Goal: Task Accomplishment & Management: Use online tool/utility

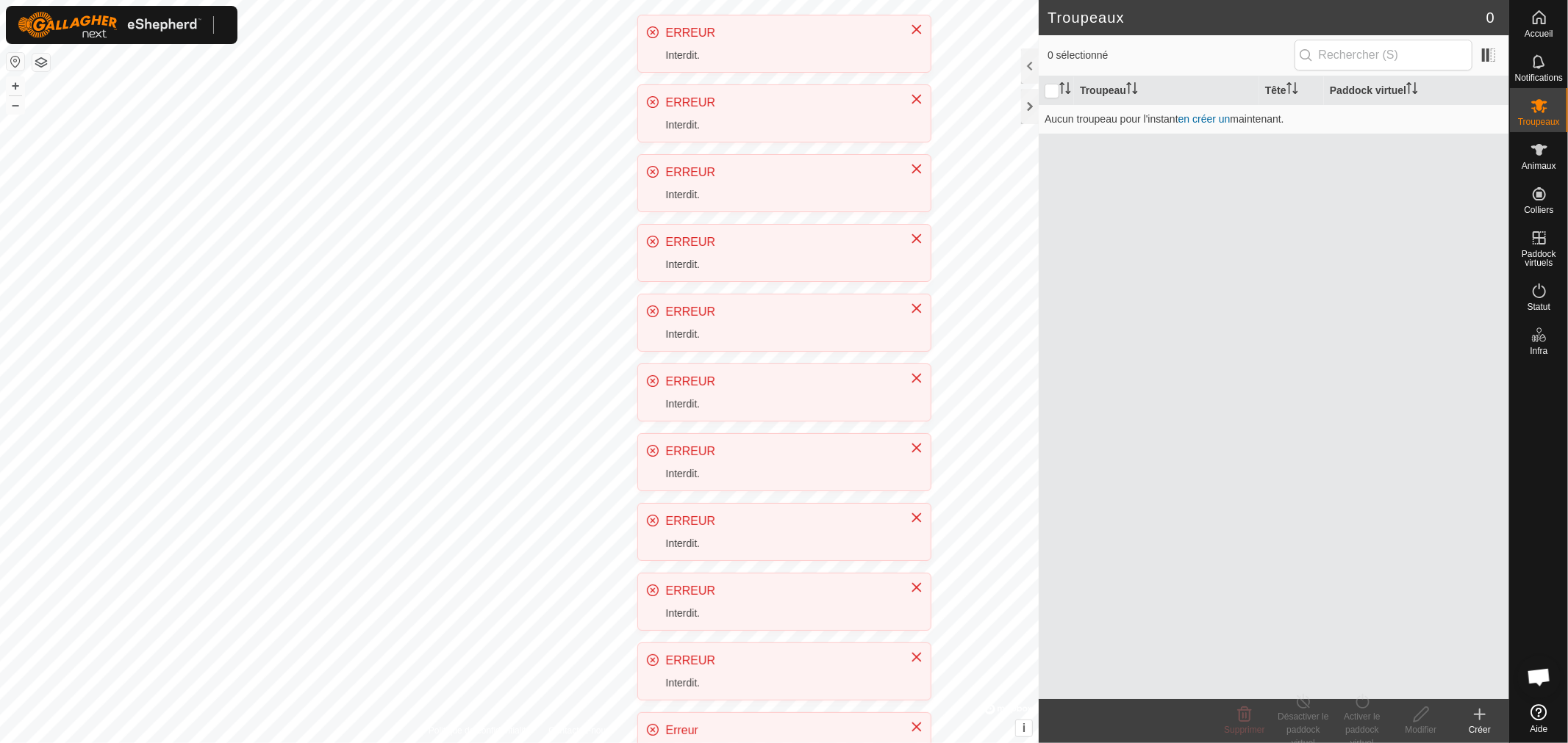
scroll to position [309, 0]
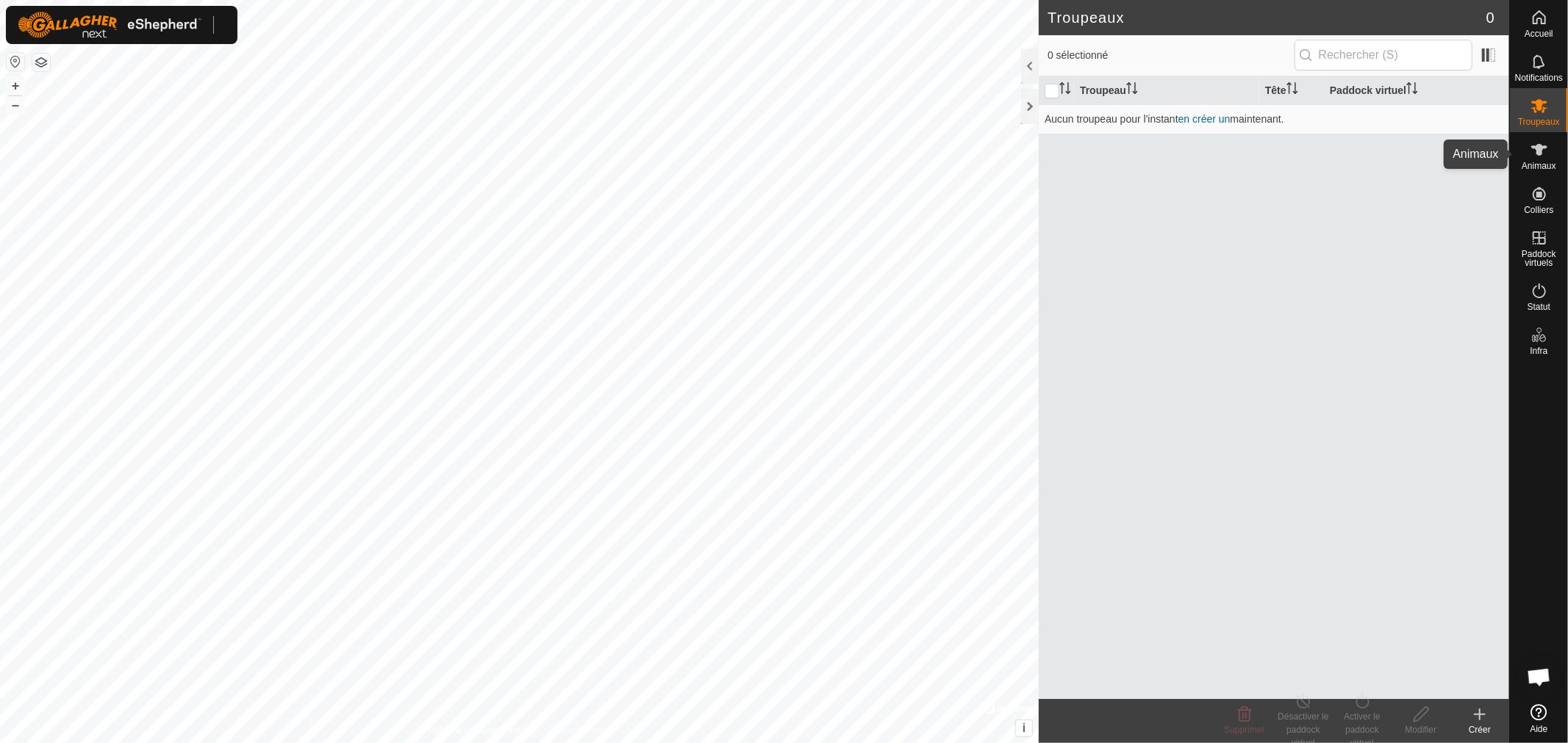
click at [1531, 157] on icon at bounding box center [1539, 150] width 17 height 17
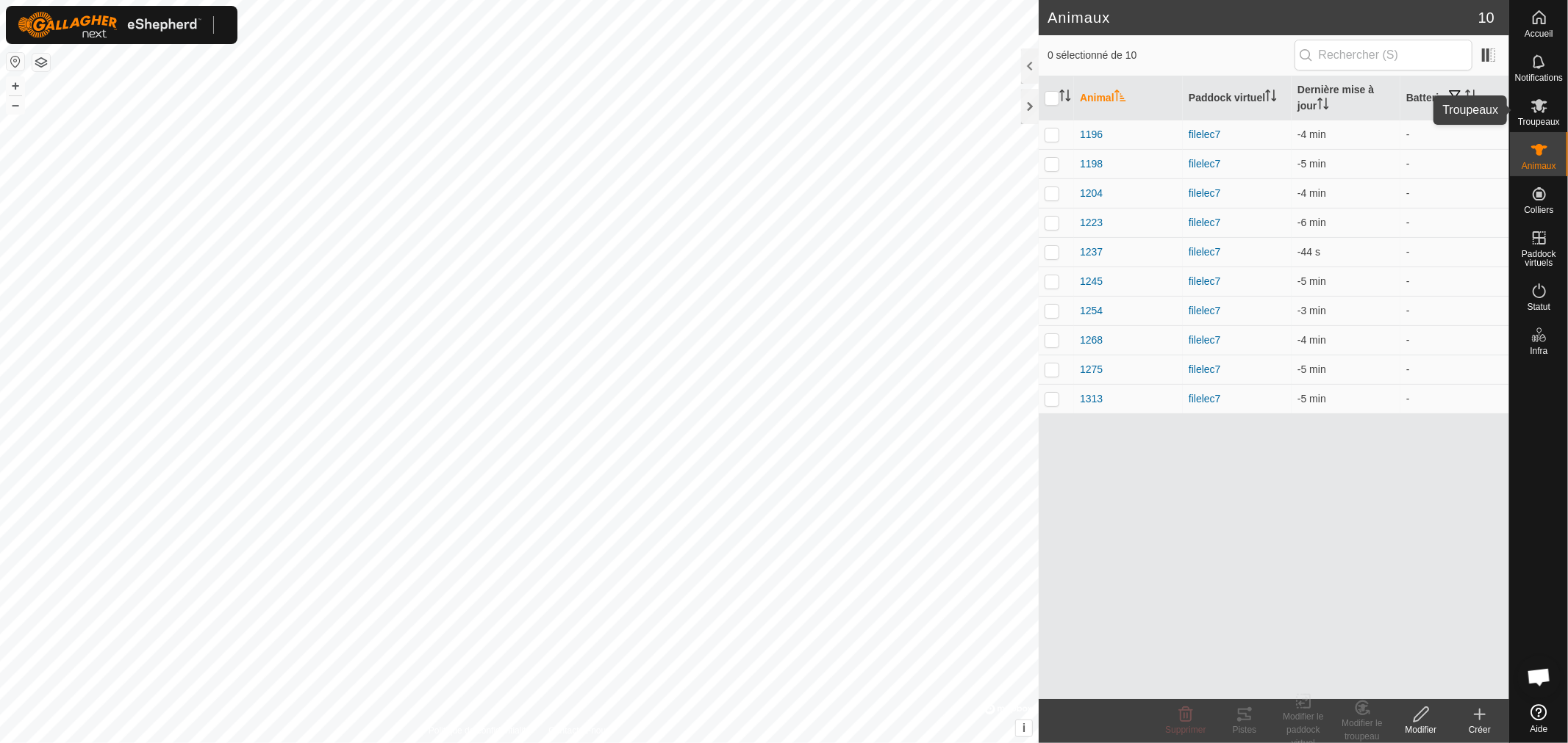
click at [1540, 120] on span "Troupeaux" at bounding box center [1538, 121] width 42 height 9
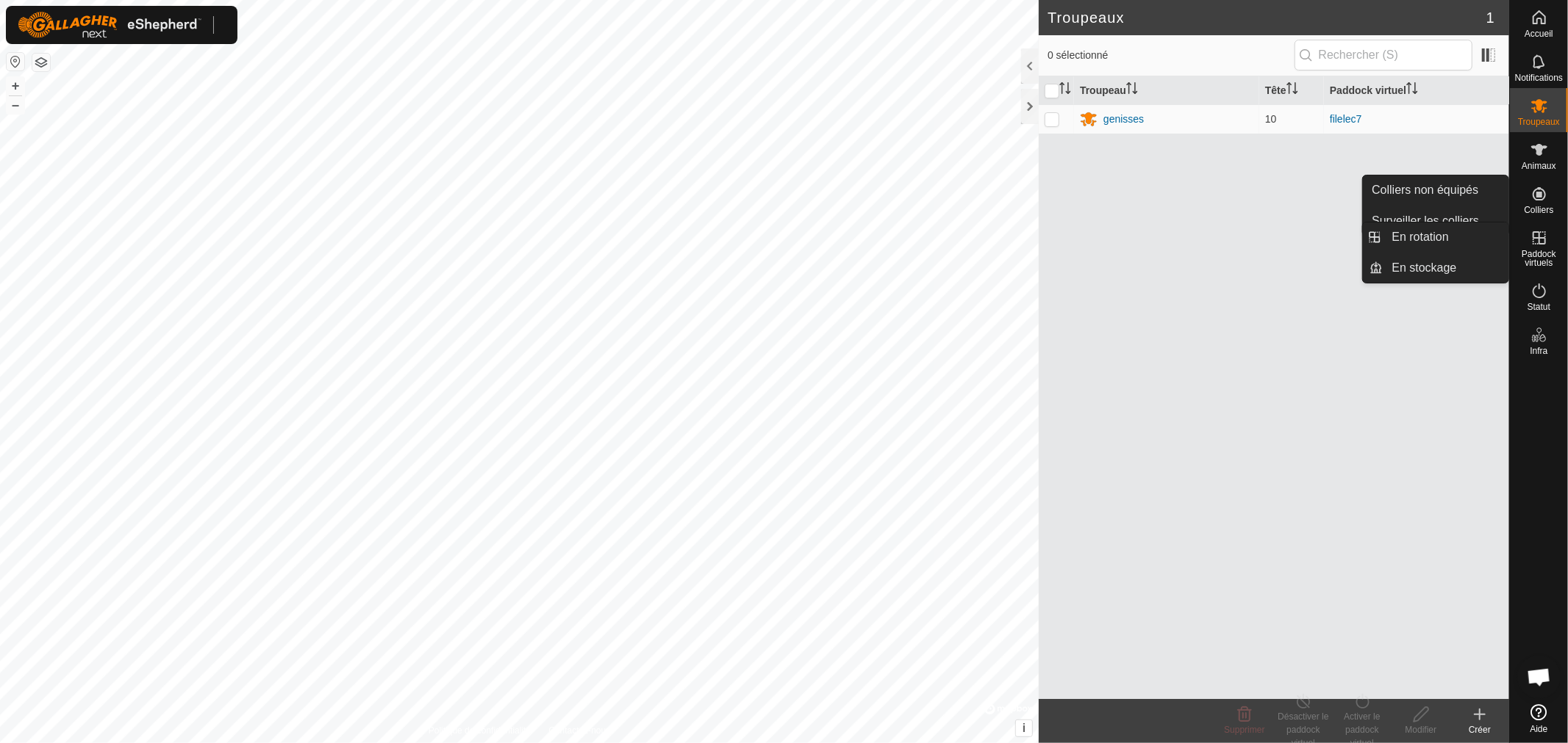
click at [1536, 246] on icon at bounding box center [1539, 238] width 17 height 17
click at [1422, 243] on link "En rotation" at bounding box center [1446, 237] width 126 height 29
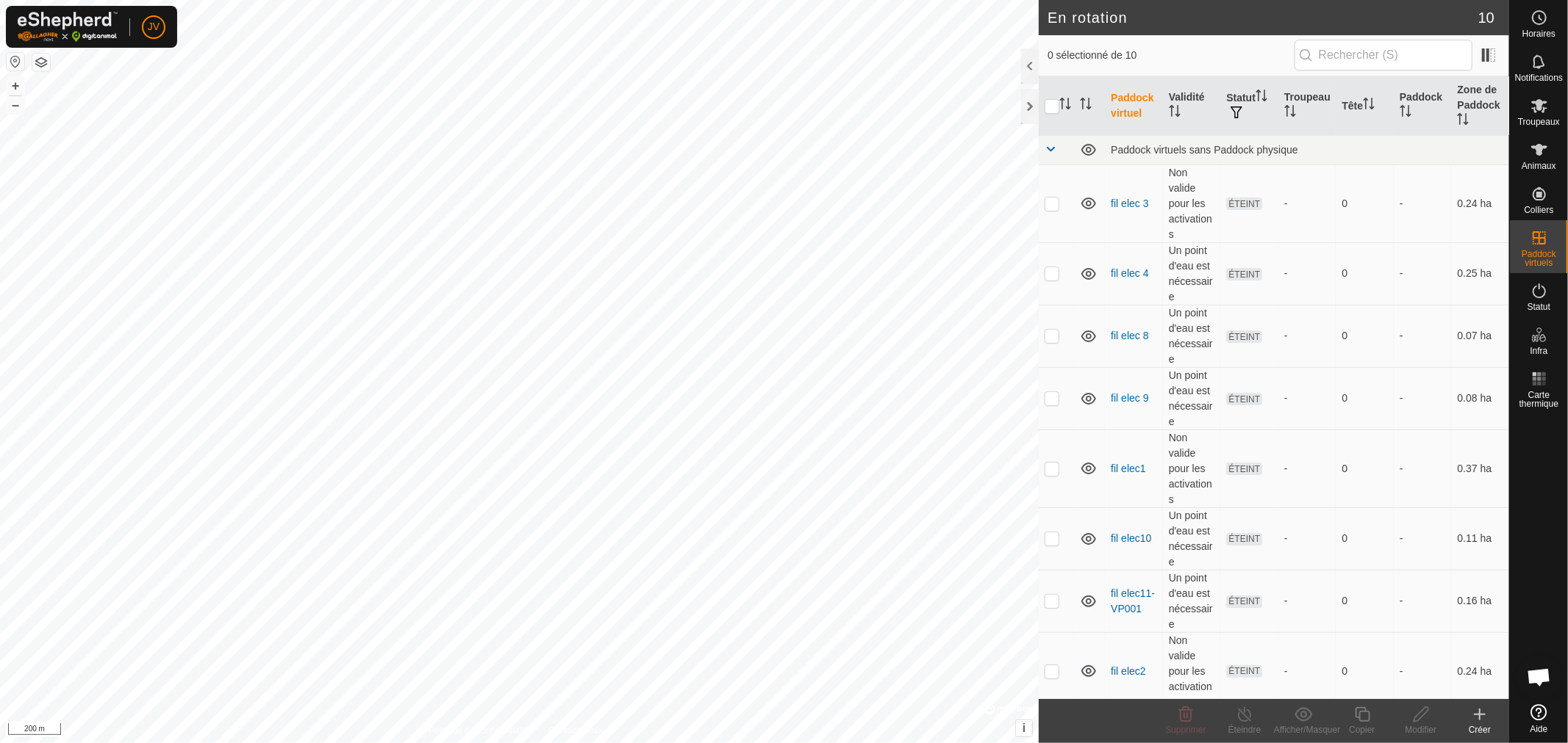
scroll to position [309, 0]
click at [1542, 111] on icon at bounding box center [1539, 106] width 17 height 14
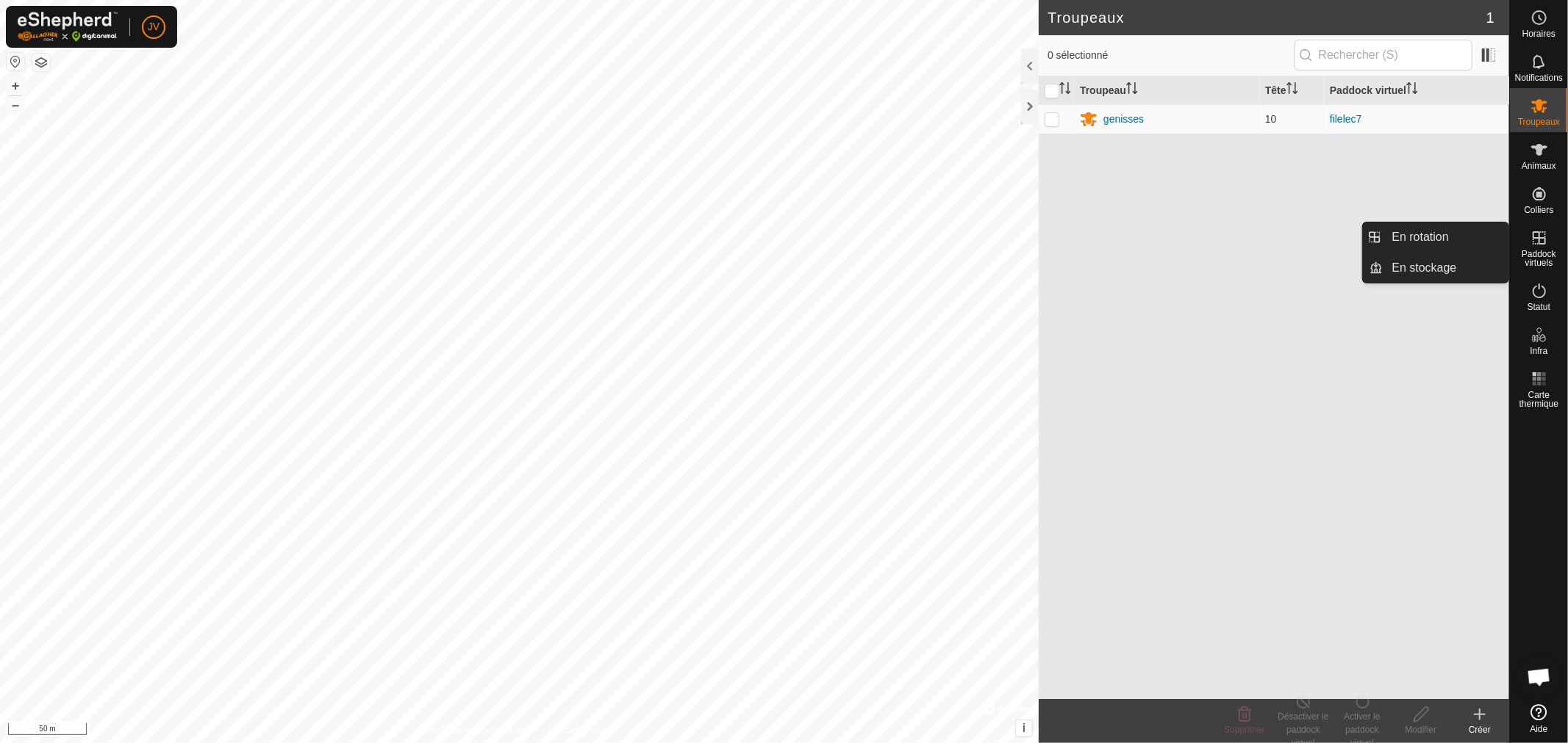
click at [1544, 237] on icon at bounding box center [1539, 238] width 13 height 13
click at [1434, 246] on link "En rotation" at bounding box center [1446, 237] width 126 height 29
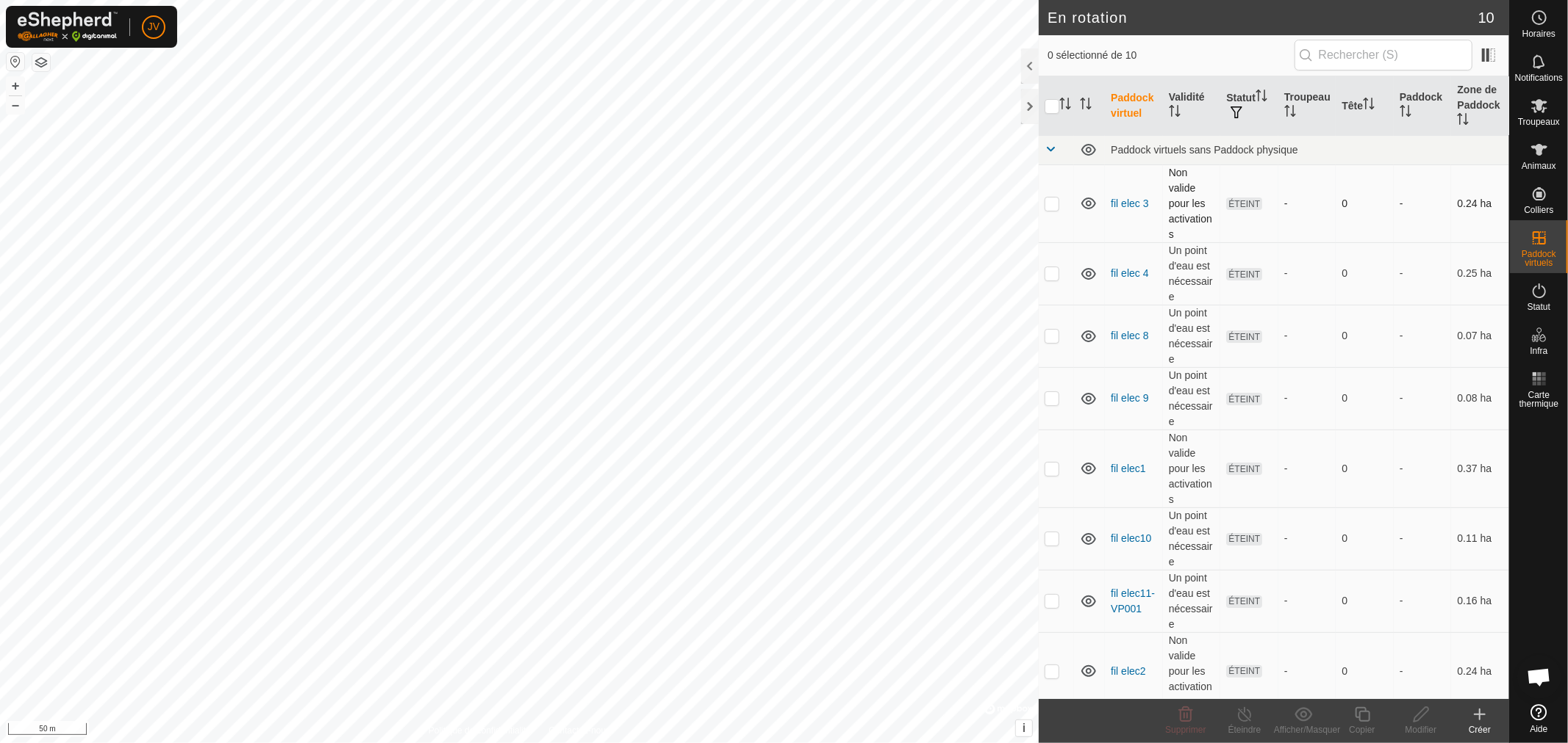
click at [1049, 201] on p-checkbox at bounding box center [1051, 203] width 15 height 12
click at [1045, 207] on p-checkbox at bounding box center [1051, 203] width 15 height 12
checkbox input "false"
click at [1048, 338] on p-checkbox at bounding box center [1051, 335] width 15 height 12
checkbox input "true"
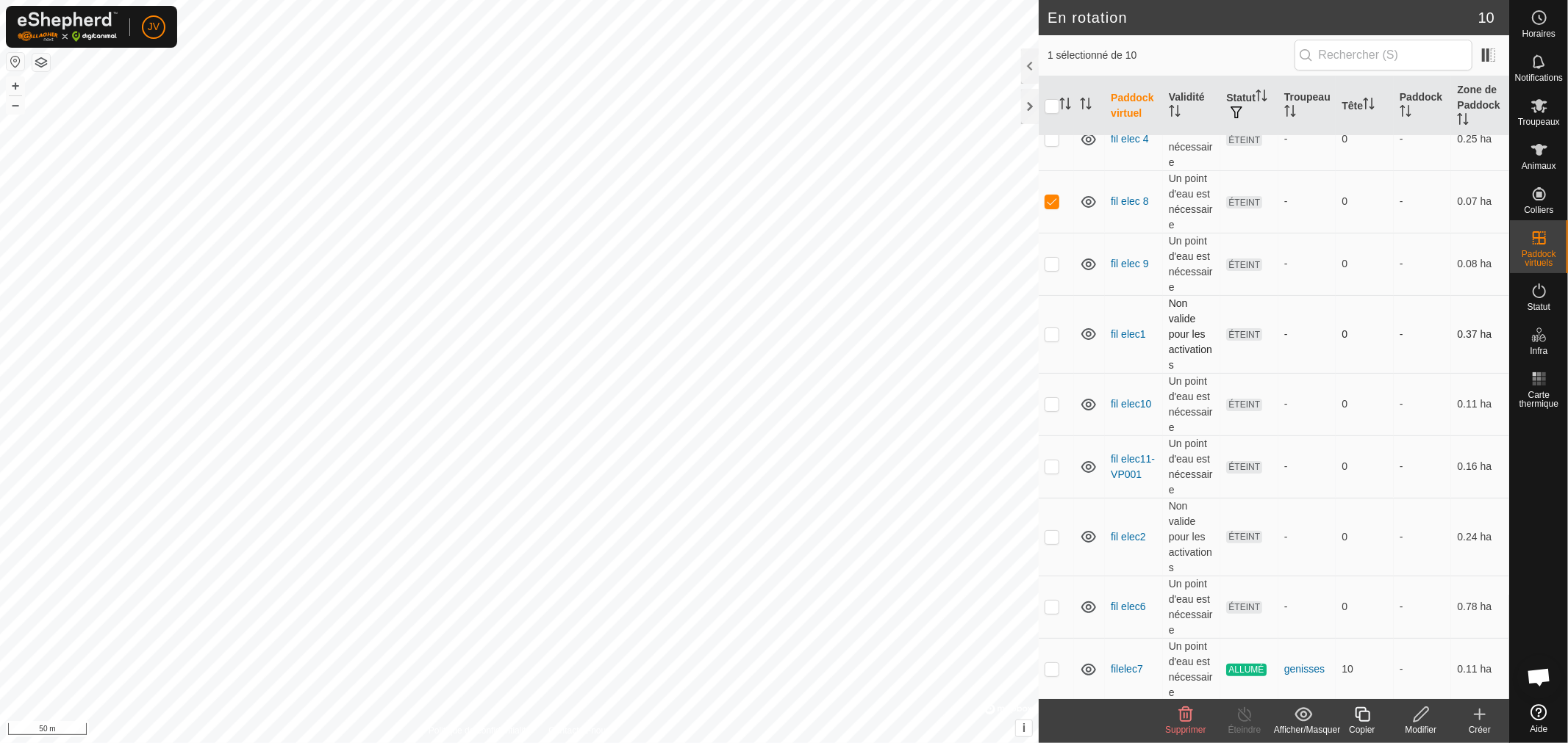
scroll to position [137, 0]
click at [1470, 720] on icon at bounding box center [1479, 715] width 17 height 17
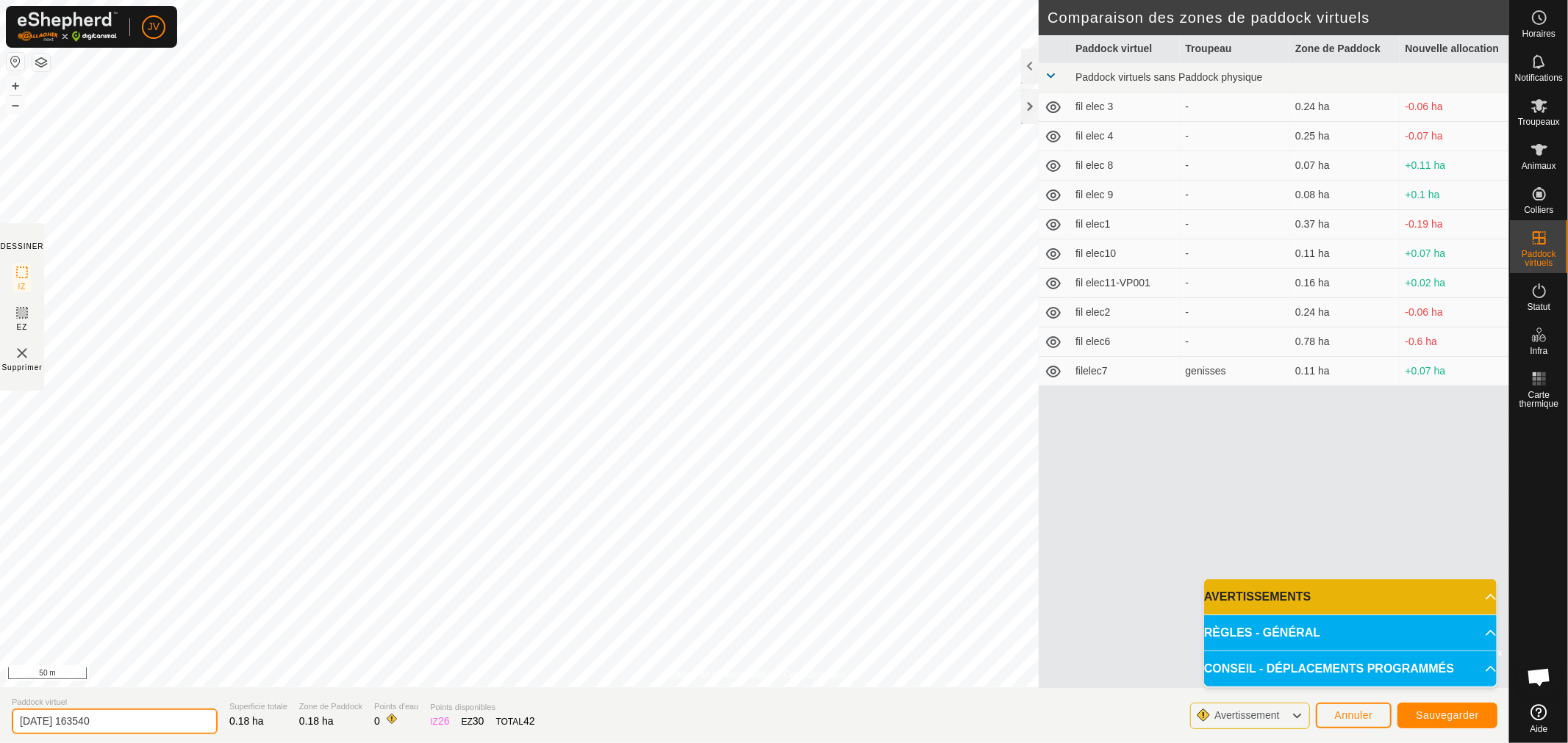
click at [0, 687] on div "Politique de confidentialité Contactez-nous + – ⇧ i © Mapbox , © OpenStreetMap …" at bounding box center [754, 372] width 1509 height 743
type input "fil elec 78"
click at [1464, 712] on span "Sauvegarder" at bounding box center [1447, 715] width 63 height 12
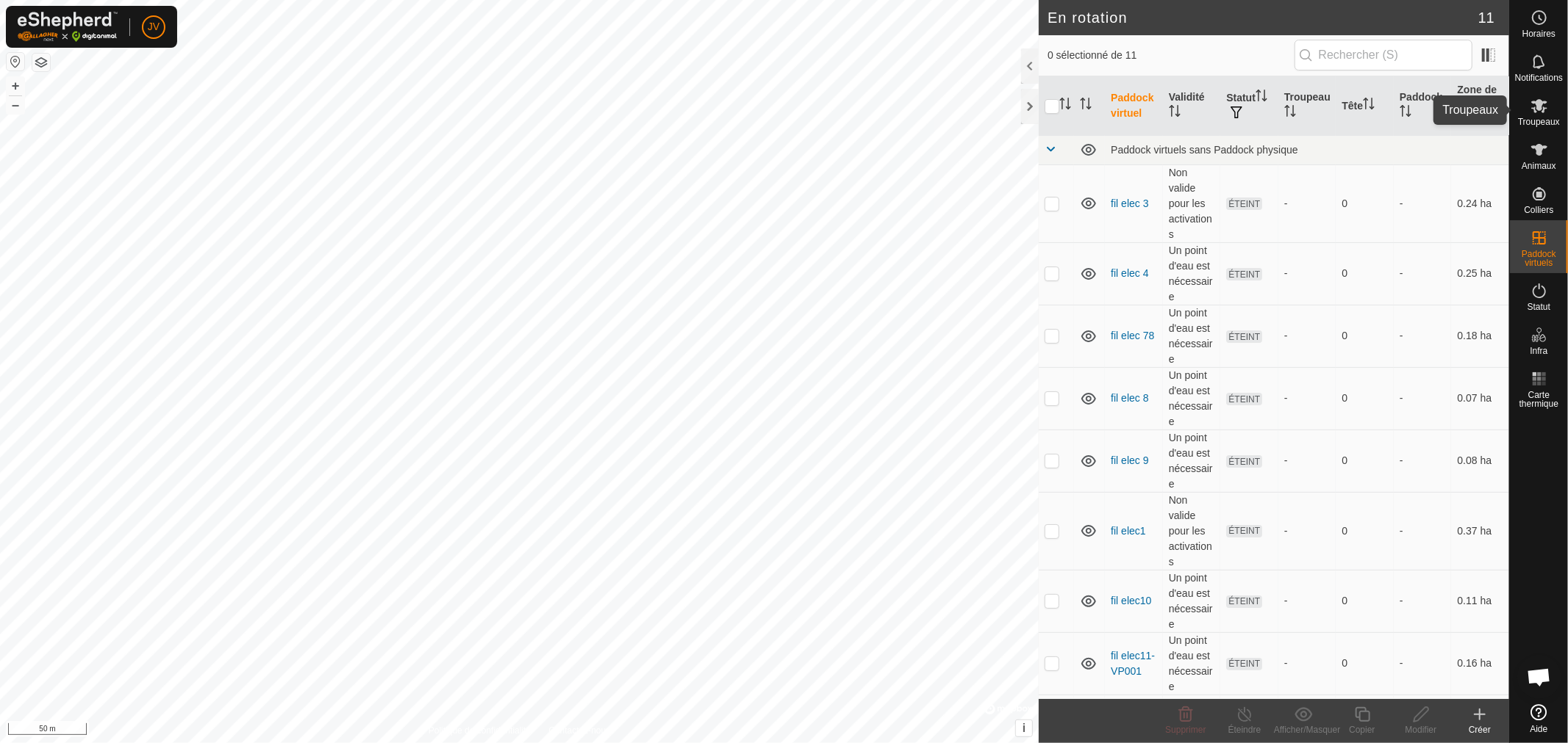
click at [1547, 111] on icon at bounding box center [1539, 105] width 17 height 17
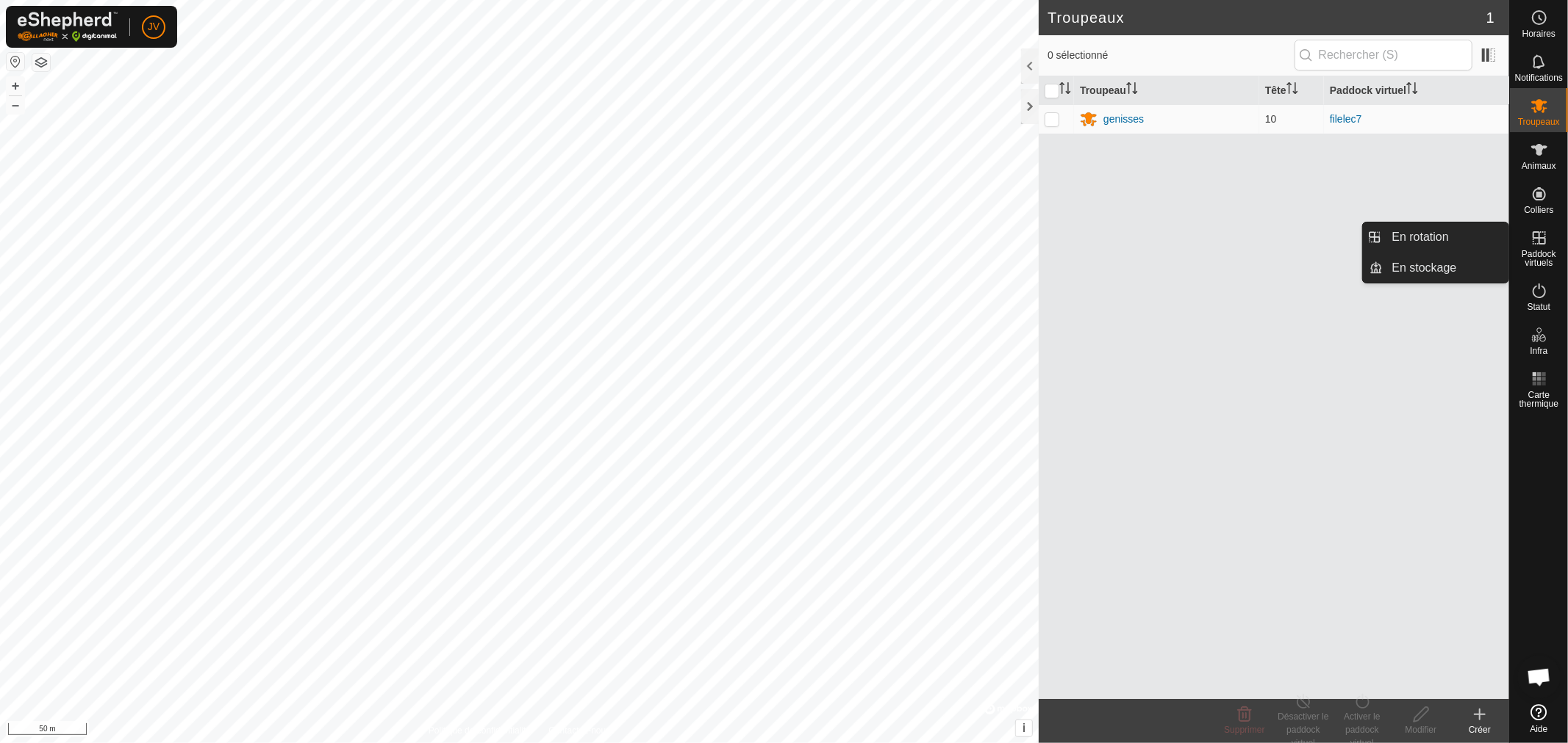
click at [1534, 244] on icon at bounding box center [1539, 238] width 17 height 17
click at [1414, 234] on link "En rotation" at bounding box center [1446, 237] width 126 height 29
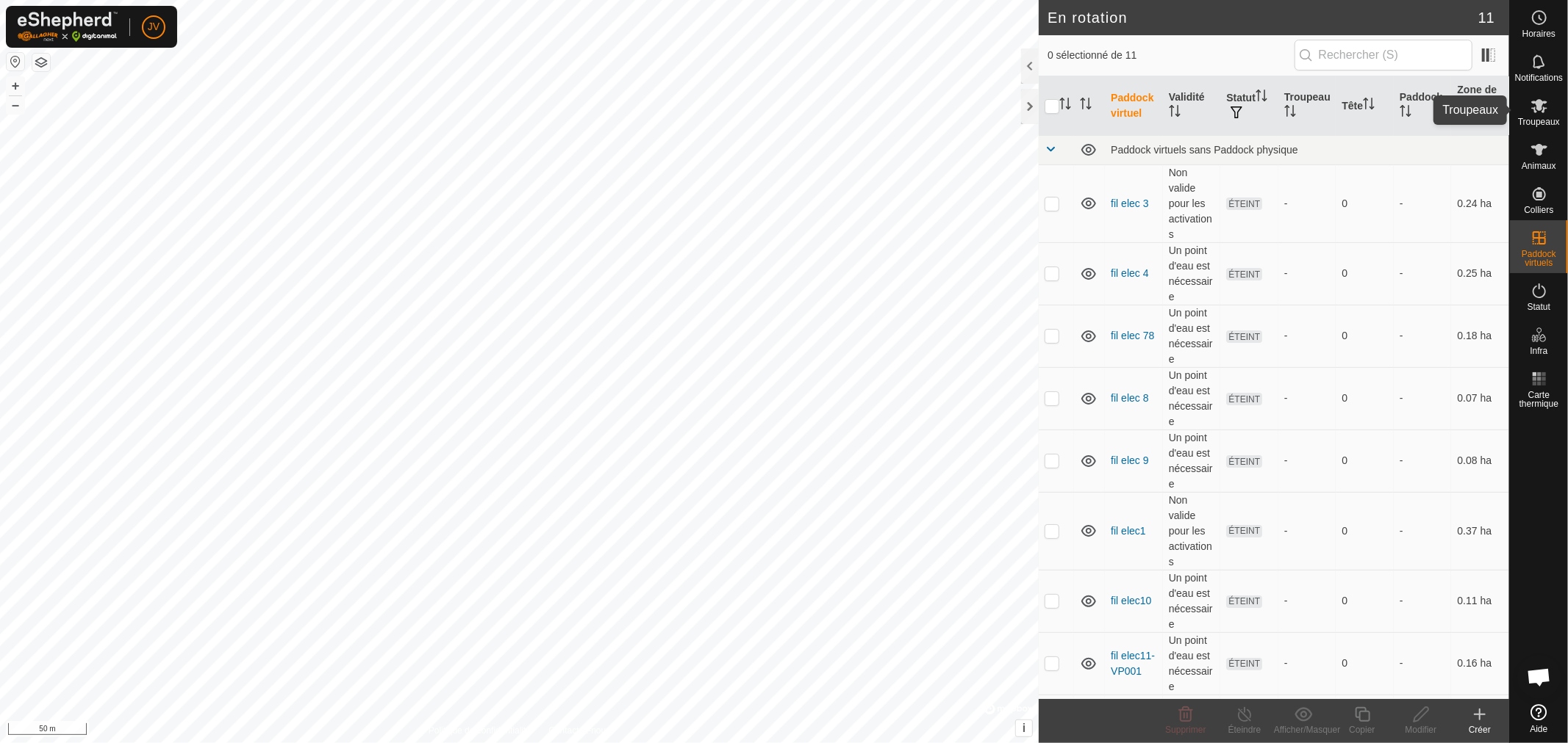
click at [1540, 105] on icon at bounding box center [1539, 106] width 17 height 14
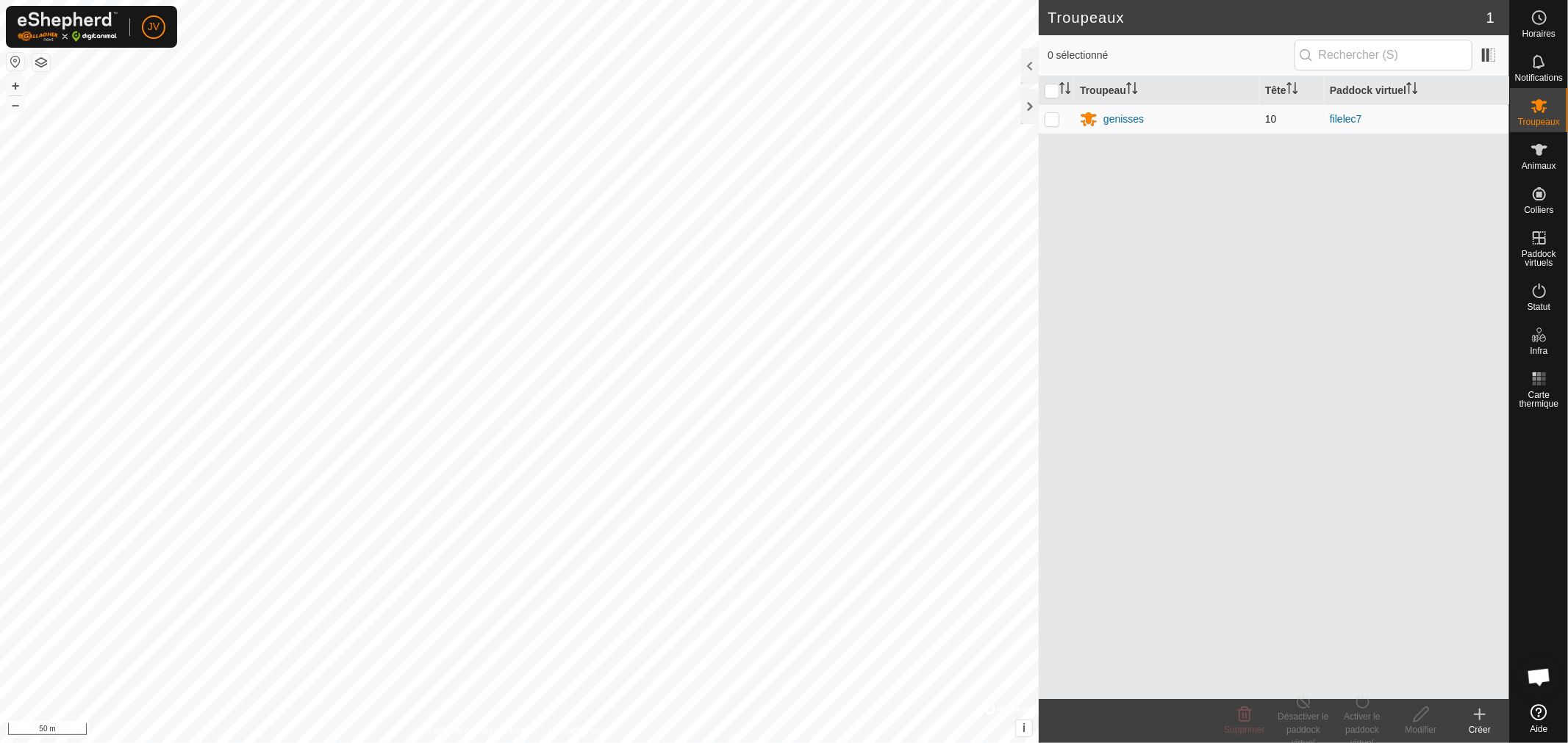
click at [1050, 116] on p-checkbox at bounding box center [1051, 119] width 15 height 12
checkbox input "true"
click at [1360, 714] on div "Activer le paddock virtuel" at bounding box center [1362, 730] width 59 height 39
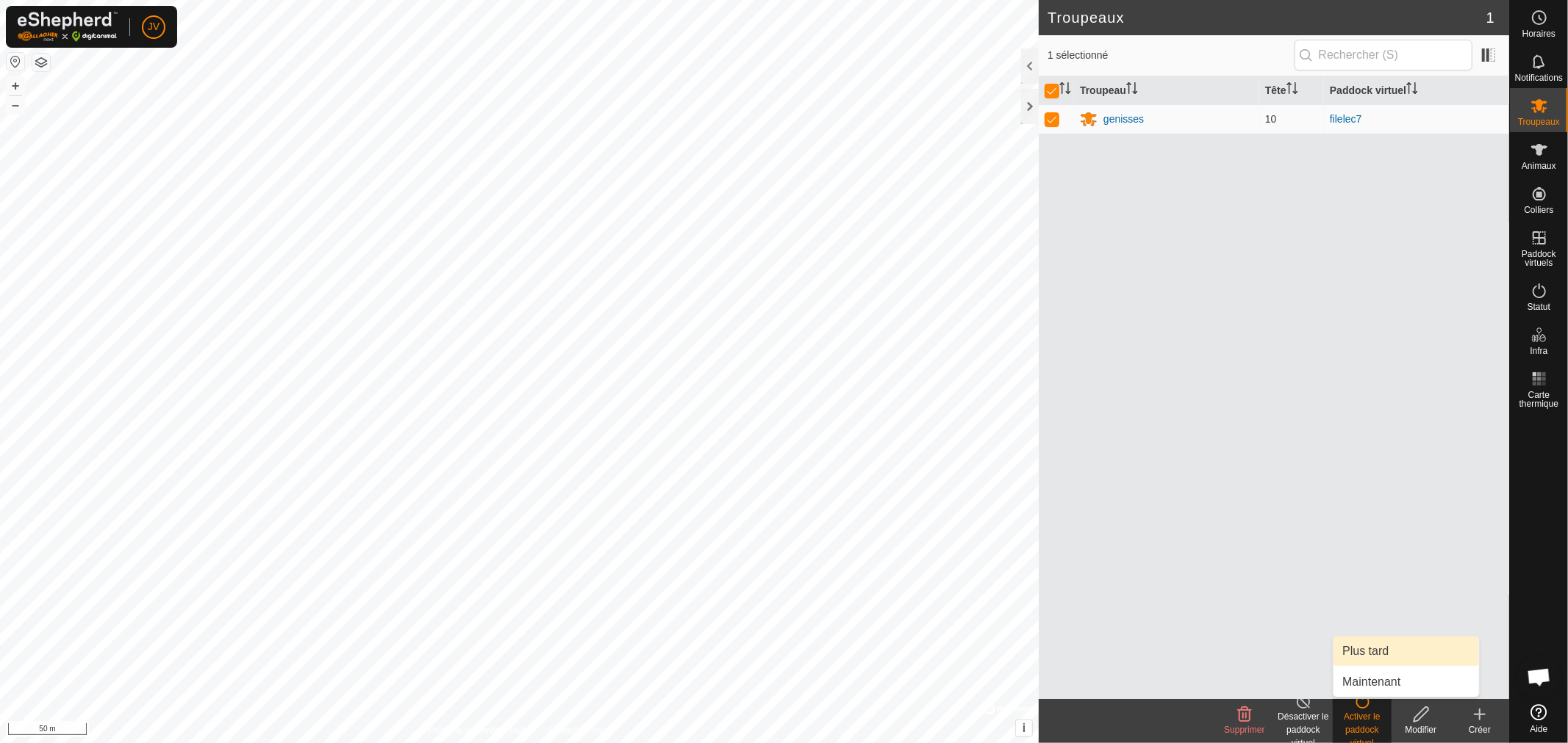
click at [1375, 656] on link "Plus tard" at bounding box center [1406, 651] width 146 height 29
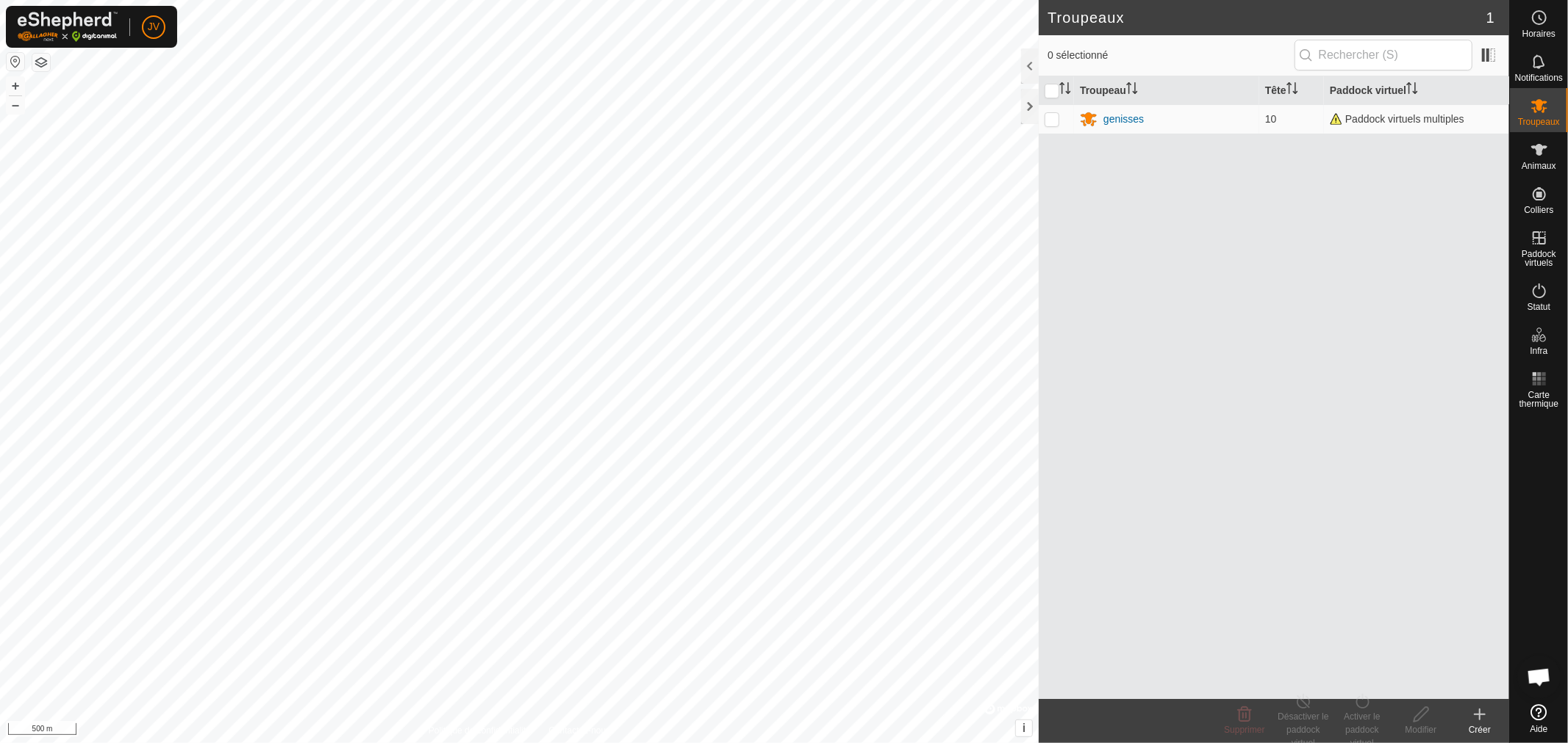
scroll to position [309, 0]
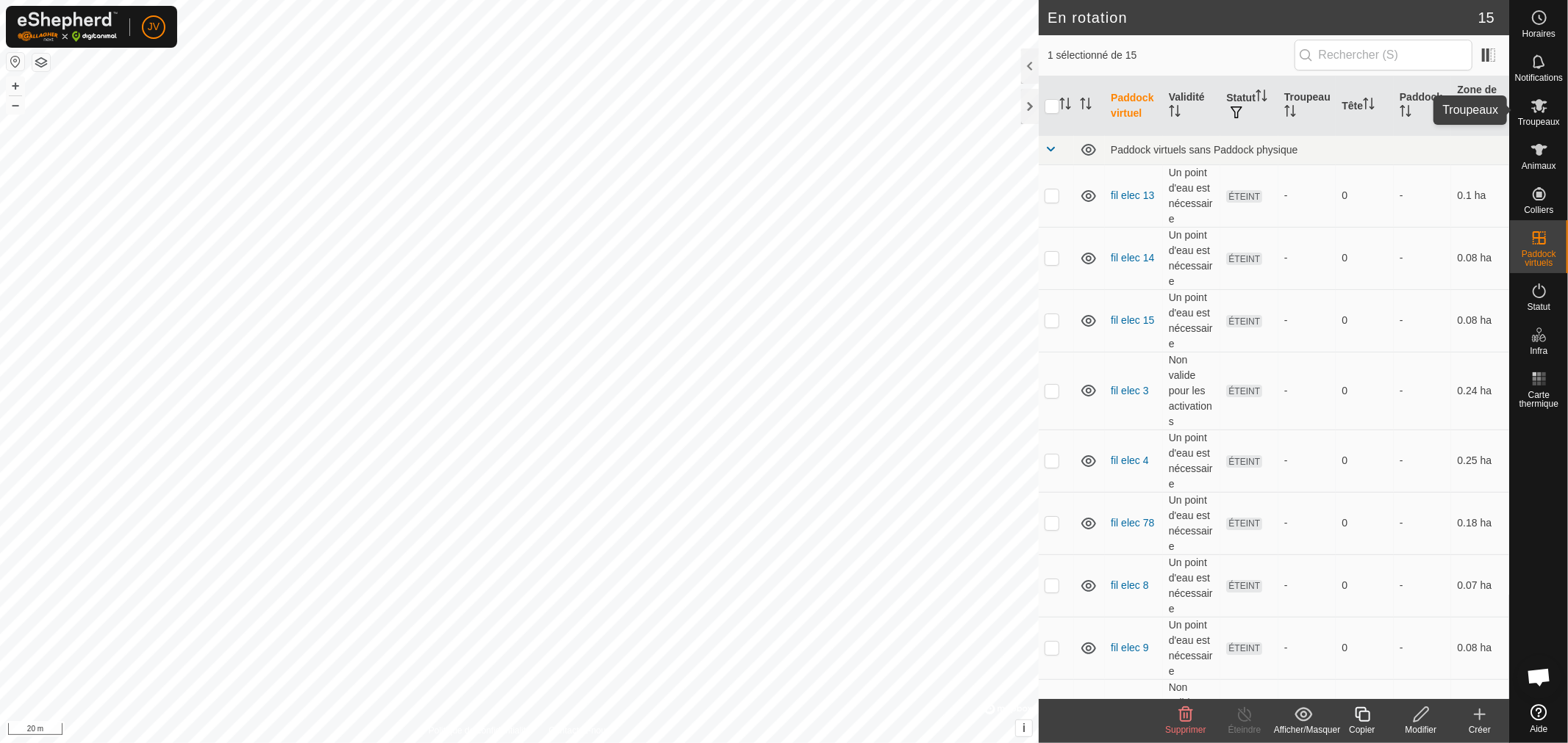
click at [1533, 111] on icon at bounding box center [1539, 105] width 17 height 17
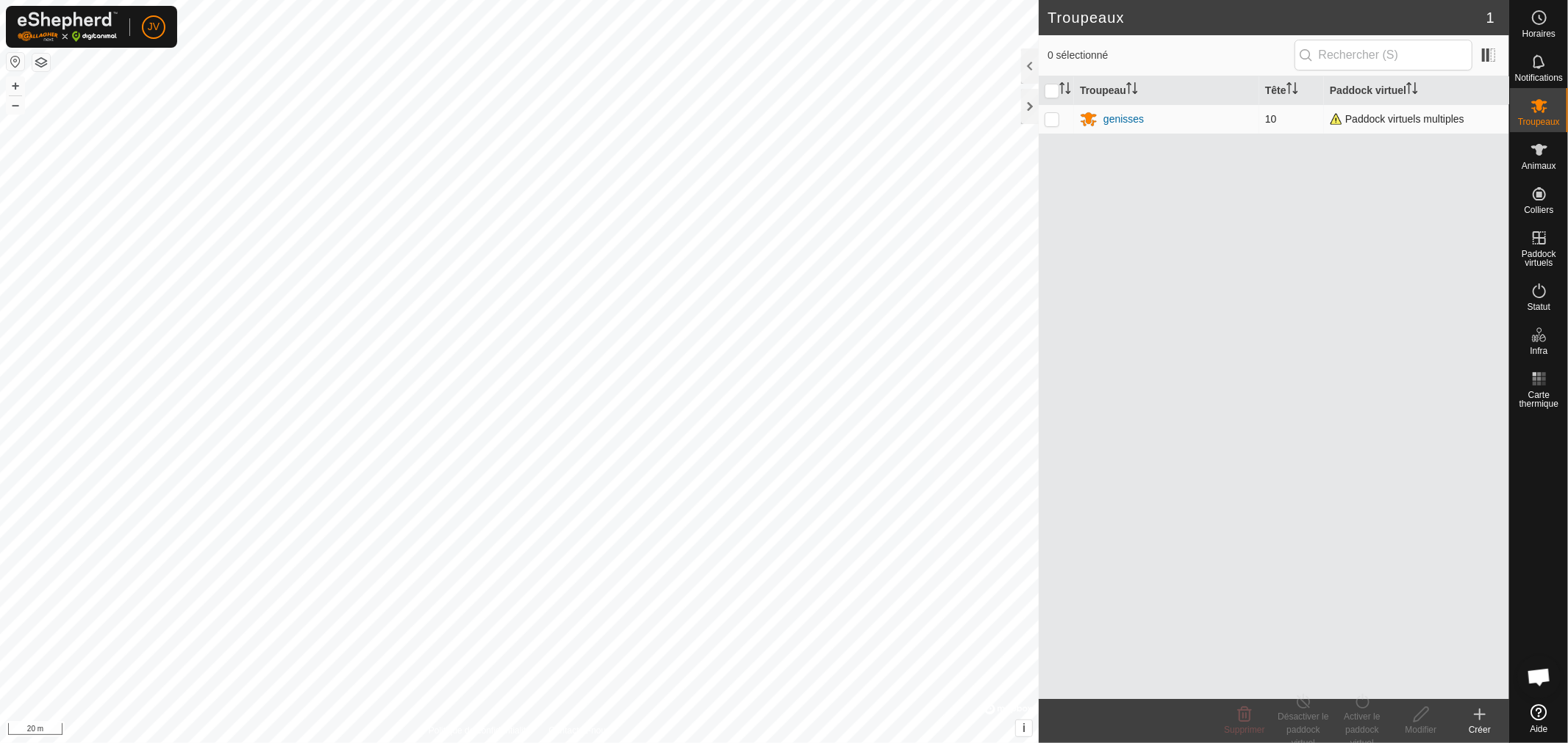
click at [1050, 116] on p-checkbox at bounding box center [1051, 119] width 15 height 12
checkbox input "true"
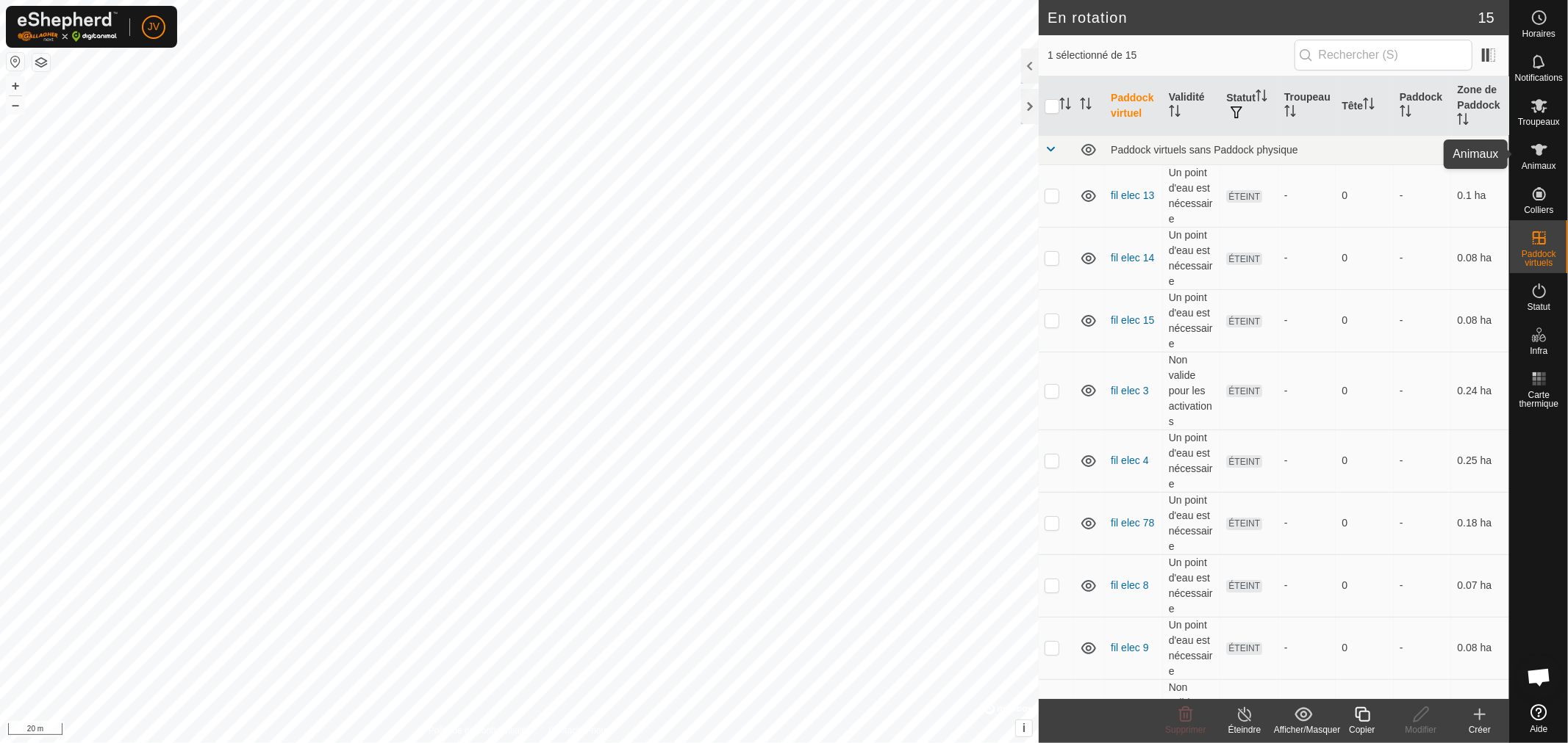
click at [1547, 152] on icon at bounding box center [1539, 150] width 17 height 17
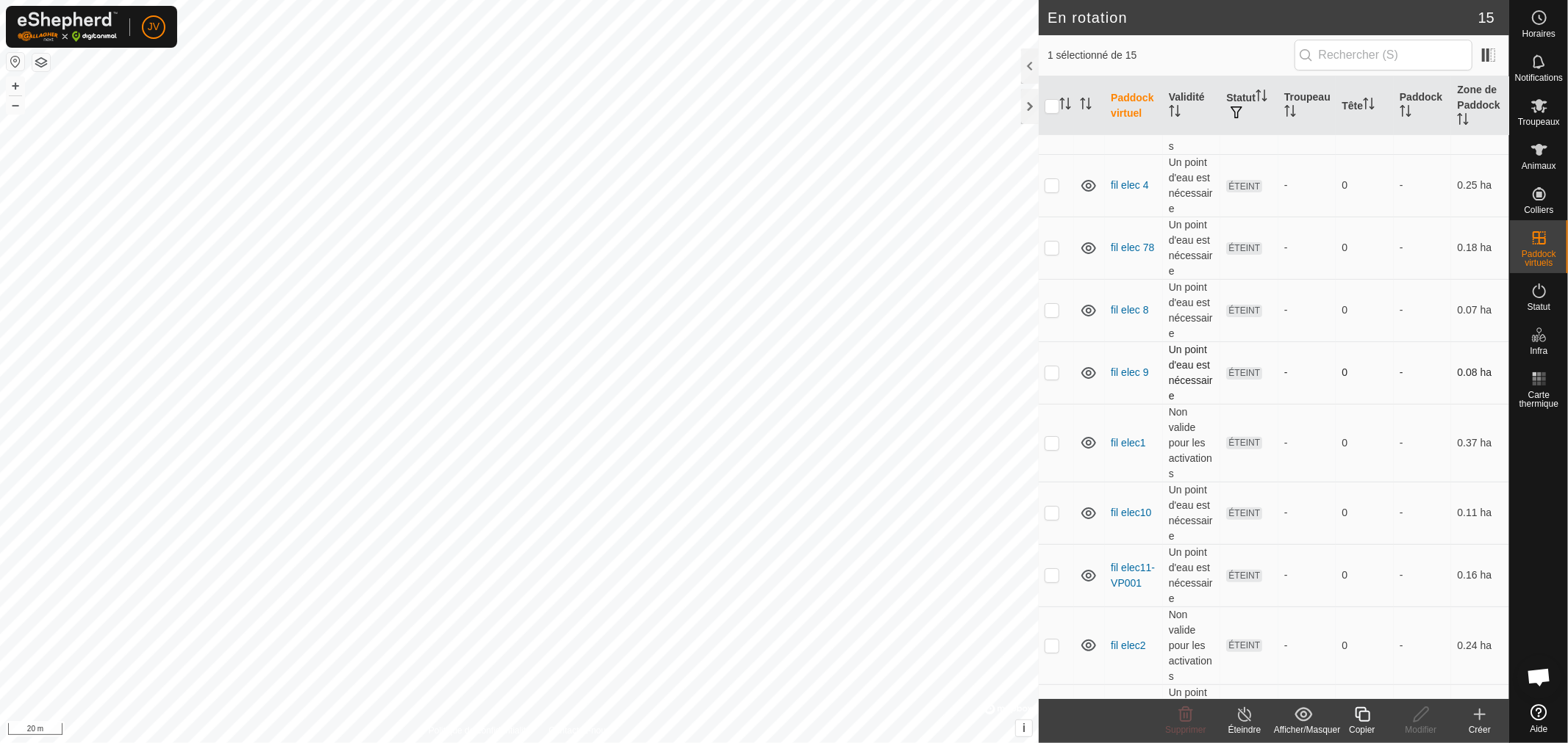
scroll to position [449, 0]
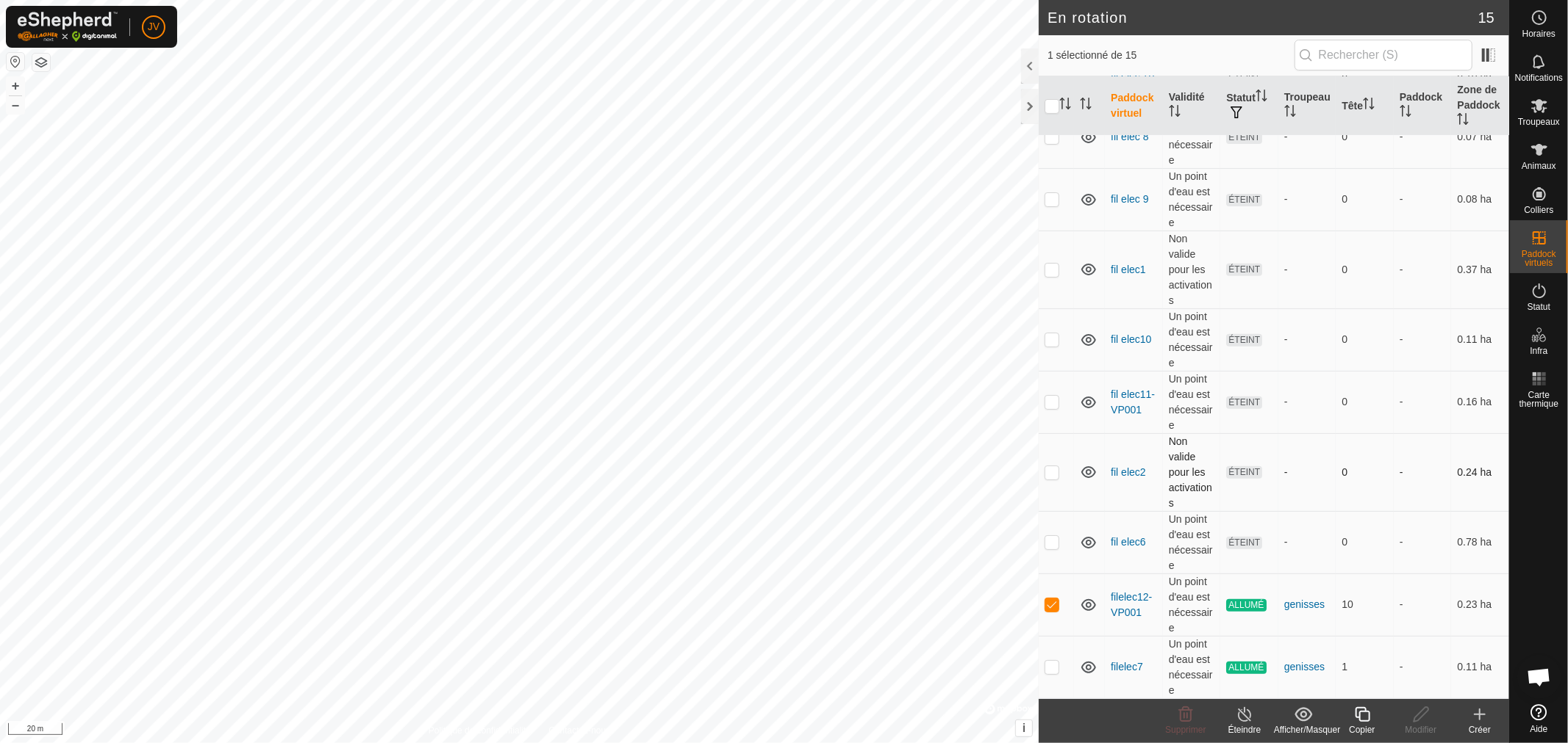
checkbox input "true"
checkbox input "false"
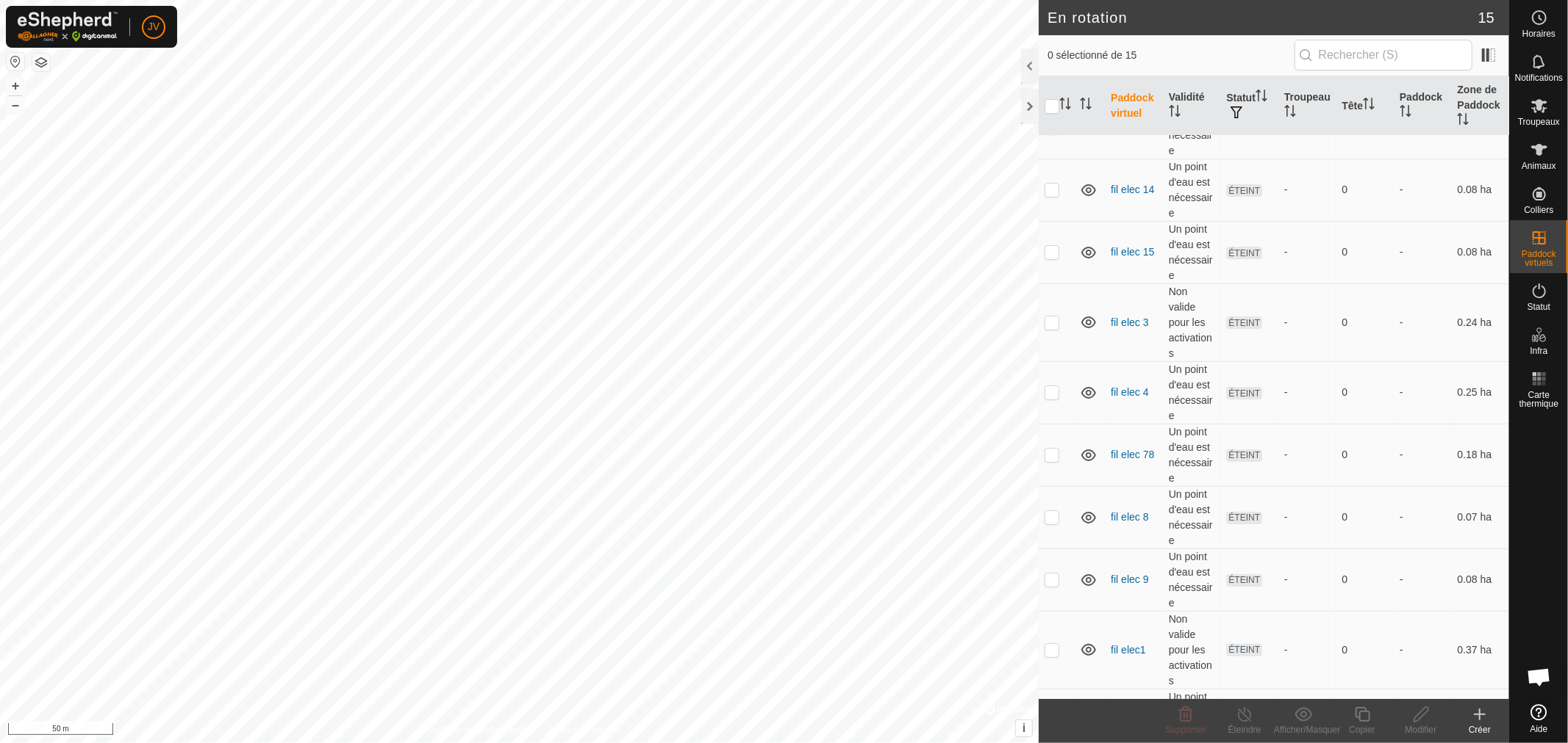
scroll to position [0, 0]
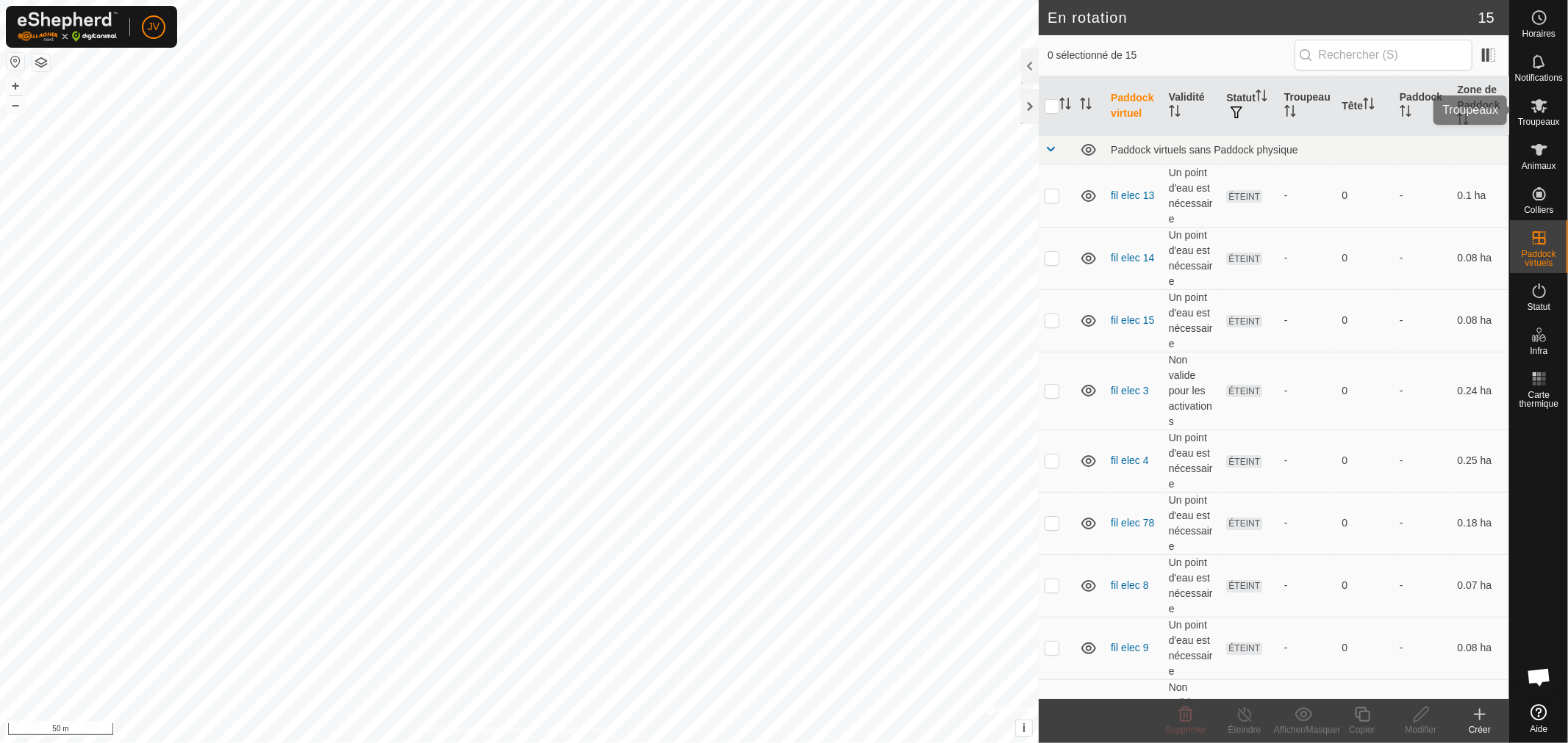
click at [1535, 97] on icon at bounding box center [1539, 105] width 17 height 17
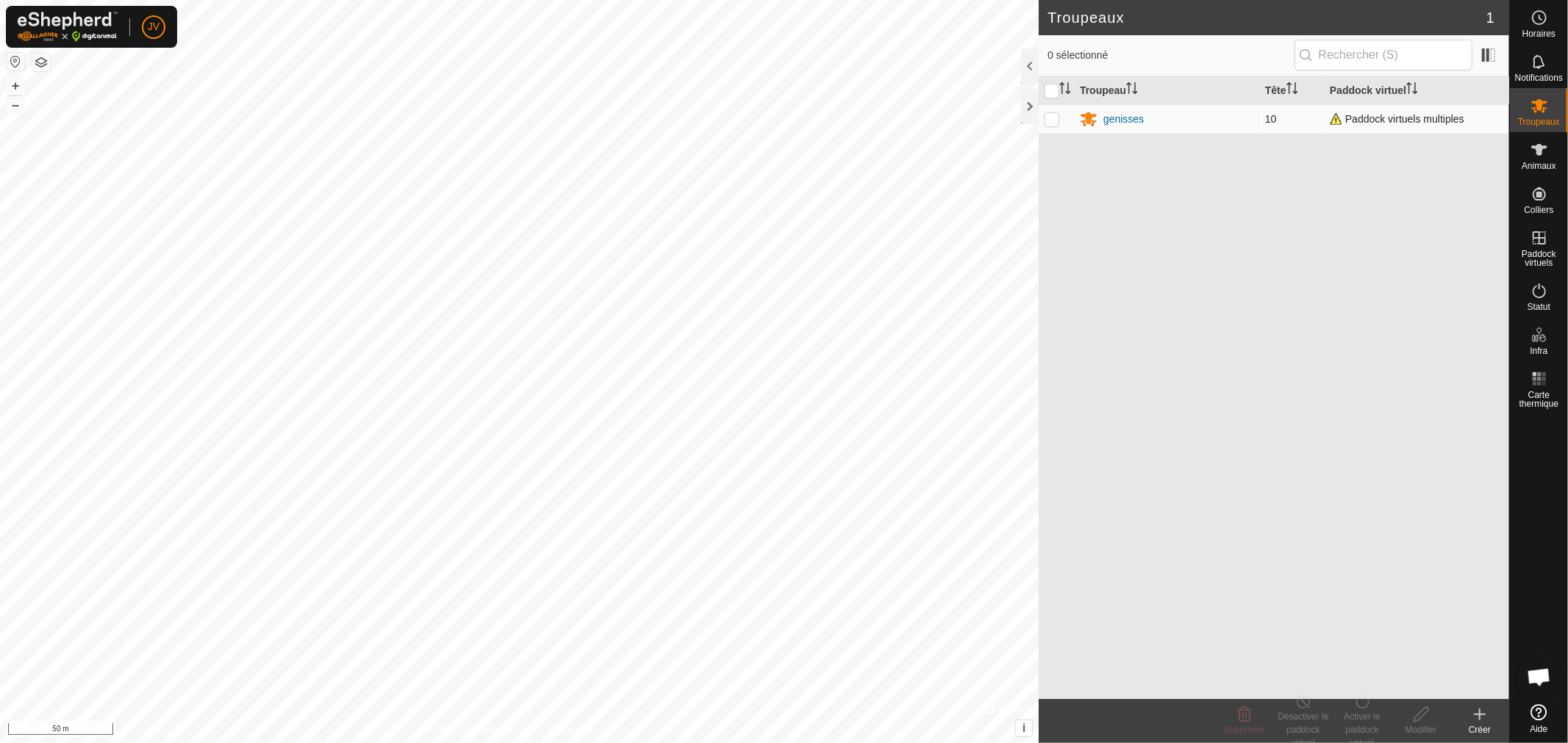
click at [1390, 120] on span "Paddock virtuels multiples" at bounding box center [1396, 119] width 135 height 12
click at [1336, 117] on span "Paddock virtuels multiples" at bounding box center [1396, 119] width 135 height 12
